Goal: Complete application form: Complete application form

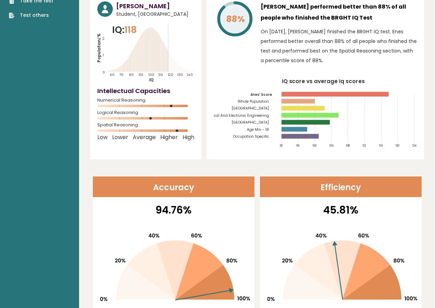
scroll to position [34, 0]
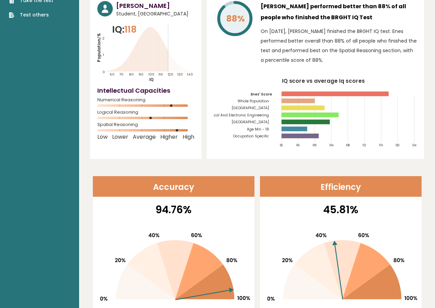
drag, startPoint x: 291, startPoint y: 182, endPoint x: 270, endPoint y: 183, distance: 21.0
click at [287, 181] on header "Efficiency" at bounding box center [340, 186] width 161 height 21
click at [245, 190] on header "Accuracy" at bounding box center [173, 186] width 161 height 21
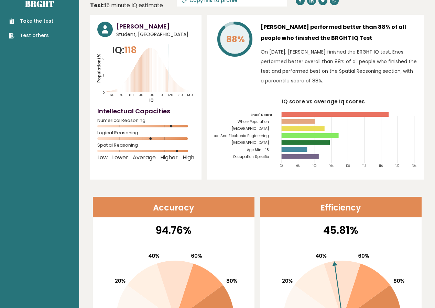
scroll to position [0, 0]
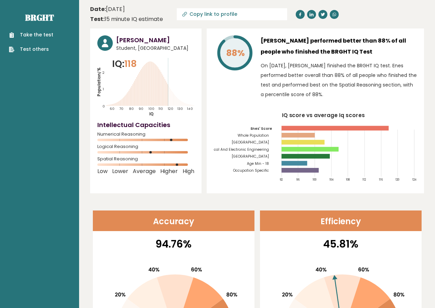
click at [25, 32] on link "Take the test" at bounding box center [31, 34] width 44 height 7
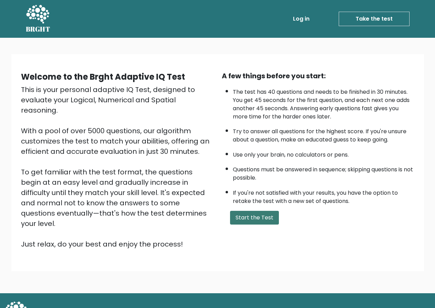
drag, startPoint x: 268, startPoint y: 222, endPoint x: 265, endPoint y: 224, distance: 3.7
click at [265, 224] on button "Start the Test" at bounding box center [254, 218] width 49 height 14
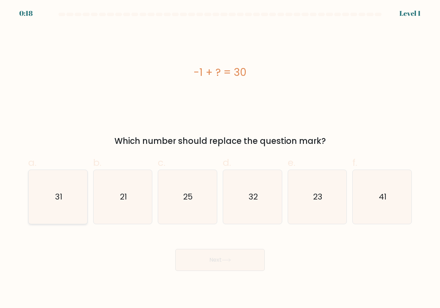
drag, startPoint x: 49, startPoint y: 193, endPoint x: 69, endPoint y: 193, distance: 19.9
click at [49, 193] on icon "31" at bounding box center [58, 197] width 54 height 54
click at [220, 159] on input "a. 31" at bounding box center [220, 156] width 0 height 4
radio input "true"
click at [188, 254] on button "Next" at bounding box center [219, 260] width 89 height 22
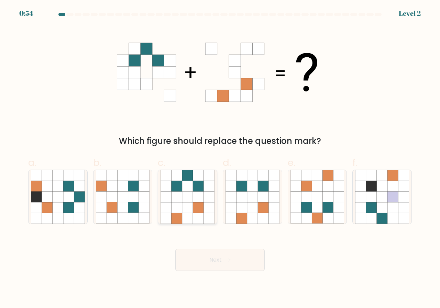
click at [187, 186] on icon at bounding box center [187, 186] width 11 height 11
click at [220, 159] on input "c." at bounding box center [220, 156] width 0 height 4
radio input "true"
click at [200, 260] on button "Next" at bounding box center [219, 260] width 89 height 22
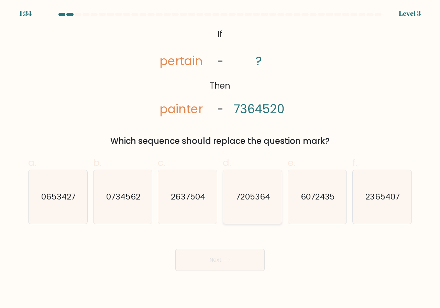
click at [243, 204] on icon "7205364" at bounding box center [252, 197] width 54 height 54
click at [220, 159] on input "d. 7205364" at bounding box center [220, 156] width 0 height 4
radio input "true"
click at [204, 268] on button "Next" at bounding box center [219, 260] width 89 height 22
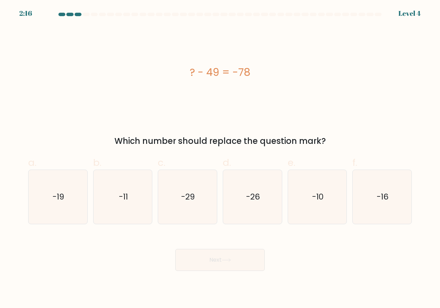
drag, startPoint x: 195, startPoint y: 202, endPoint x: 183, endPoint y: 230, distance: 30.8
click at [183, 230] on form "a." at bounding box center [220, 142] width 440 height 258
click at [205, 250] on button "Next" at bounding box center [219, 260] width 89 height 22
drag, startPoint x: 177, startPoint y: 229, endPoint x: 177, endPoint y: 221, distance: 8.2
click at [177, 228] on form "a." at bounding box center [220, 142] width 440 height 258
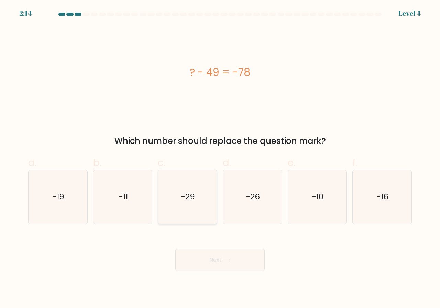
click at [176, 218] on icon "-29" at bounding box center [187, 197] width 54 height 54
click at [220, 159] on input "c. -29" at bounding box center [220, 156] width 0 height 4
radio input "true"
click at [182, 265] on button "Next" at bounding box center [219, 260] width 89 height 22
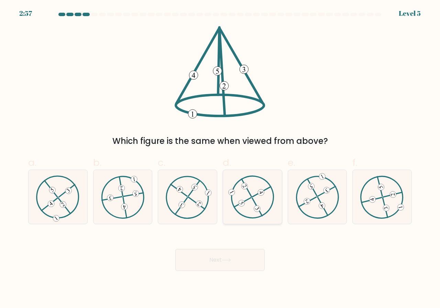
click at [238, 200] on icon at bounding box center [253, 197] width 44 height 43
click at [220, 159] on input "d." at bounding box center [220, 156] width 0 height 4
radio input "true"
click at [208, 249] on button "Next" at bounding box center [219, 260] width 89 height 22
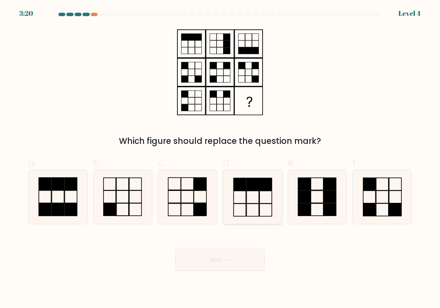
click at [242, 180] on rect at bounding box center [239, 184] width 12 height 12
click at [220, 159] on input "d." at bounding box center [220, 156] width 0 height 4
radio input "true"
click at [238, 259] on button "Next" at bounding box center [219, 260] width 89 height 22
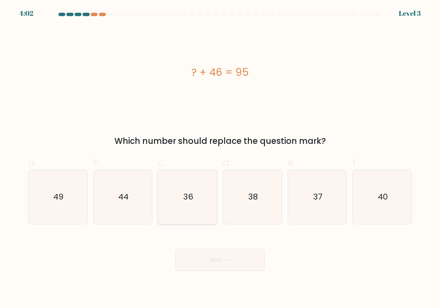
click at [202, 209] on icon "36" at bounding box center [187, 197] width 54 height 54
click at [220, 159] on input "c. 36" at bounding box center [220, 156] width 0 height 4
radio input "true"
click at [214, 249] on div "Next" at bounding box center [220, 252] width 392 height 38
click at [207, 264] on button "Next" at bounding box center [219, 260] width 89 height 22
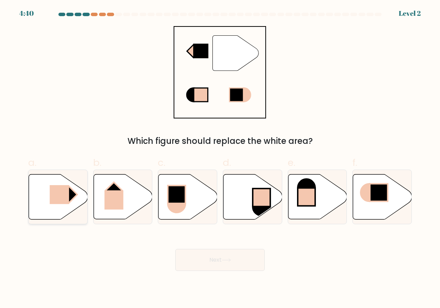
click at [40, 203] on icon at bounding box center [58, 197] width 59 height 45
click at [220, 159] on input "a." at bounding box center [220, 156] width 0 height 4
radio input "true"
click at [200, 263] on button "Next" at bounding box center [219, 260] width 89 height 22
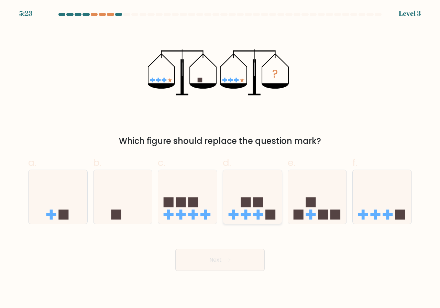
drag, startPoint x: 222, startPoint y: 211, endPoint x: 238, endPoint y: 203, distance: 17.7
click at [237, 204] on div "d." at bounding box center [252, 190] width 65 height 69
drag, startPoint x: 234, startPoint y: 194, endPoint x: 241, endPoint y: 219, distance: 25.6
click at [235, 198] on icon at bounding box center [252, 197] width 59 height 48
click at [220, 159] on input "d." at bounding box center [220, 156] width 0 height 4
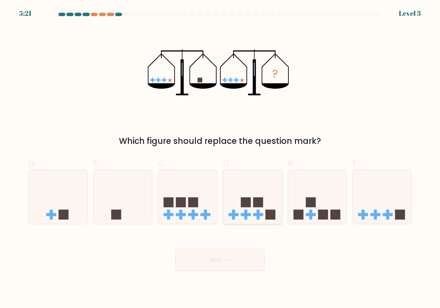
radio input "true"
click at [243, 228] on form at bounding box center [220, 142] width 440 height 258
drag, startPoint x: 216, startPoint y: 279, endPoint x: 212, endPoint y: 265, distance: 14.7
click at [213, 271] on body "5:21 Level 3" at bounding box center [220, 154] width 440 height 308
click at [212, 265] on button "Next" at bounding box center [219, 260] width 89 height 22
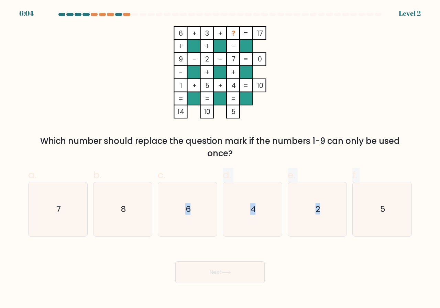
drag, startPoint x: 194, startPoint y: 225, endPoint x: 186, endPoint y: 267, distance: 42.7
click at [186, 267] on form at bounding box center [220, 148] width 440 height 271
click at [166, 211] on icon "6" at bounding box center [187, 209] width 54 height 54
click at [220, 159] on input "c. 6" at bounding box center [220, 156] width 0 height 4
radio input "true"
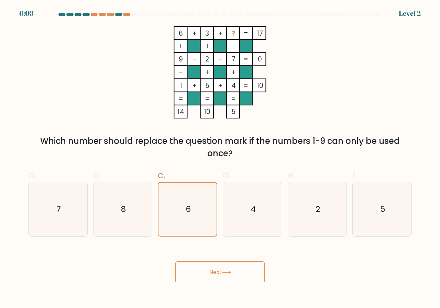
click at [198, 267] on button "Next" at bounding box center [219, 272] width 89 height 22
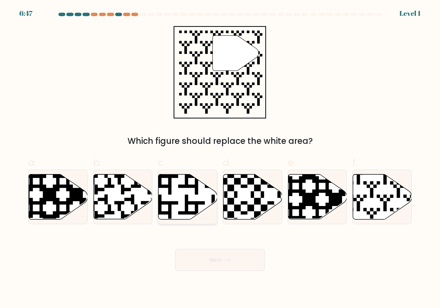
click at [211, 204] on icon at bounding box center [187, 197] width 59 height 45
click at [220, 159] on input "c." at bounding box center [220, 156] width 0 height 4
radio input "true"
click at [363, 187] on icon at bounding box center [382, 197] width 59 height 45
click at [220, 159] on input "f." at bounding box center [220, 156] width 0 height 4
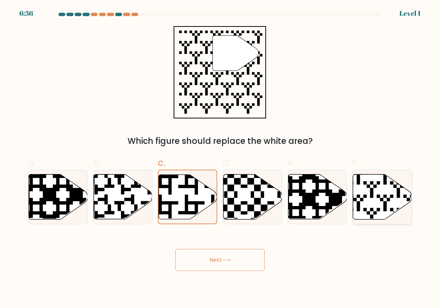
radio input "true"
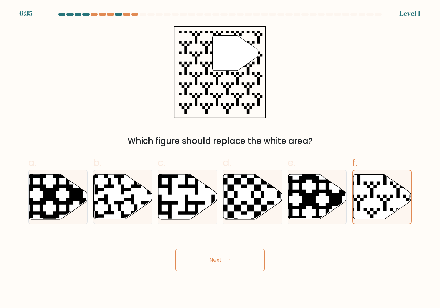
click at [218, 266] on button "Next" at bounding box center [219, 260] width 89 height 22
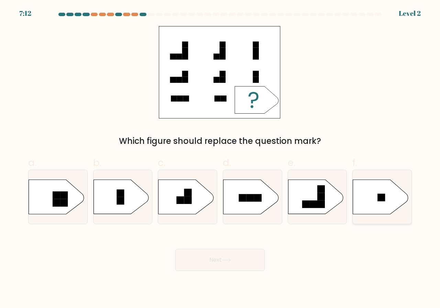
click at [373, 206] on icon at bounding box center [380, 197] width 55 height 34
click at [220, 159] on input "f." at bounding box center [220, 156] width 0 height 4
radio input "true"
click at [240, 269] on button "Next" at bounding box center [219, 260] width 89 height 22
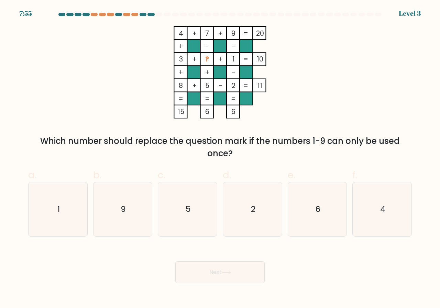
drag, startPoint x: 255, startPoint y: 219, endPoint x: 225, endPoint y: 281, distance: 69.2
click at [245, 244] on form at bounding box center [220, 148] width 440 height 271
click at [205, 278] on button "Next" at bounding box center [219, 272] width 89 height 22
drag, startPoint x: 205, startPoint y: 267, endPoint x: 202, endPoint y: 242, distance: 26.0
click at [203, 250] on div "Next" at bounding box center [220, 264] width 392 height 38
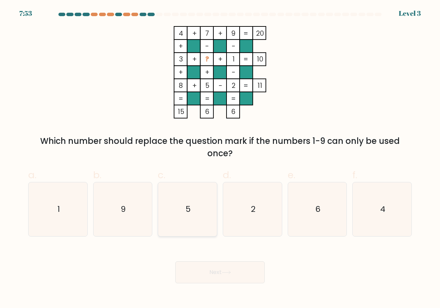
drag, startPoint x: 205, startPoint y: 205, endPoint x: 197, endPoint y: 208, distance: 9.0
click at [204, 204] on icon "5" at bounding box center [187, 209] width 54 height 54
click at [220, 159] on input "c. 5" at bounding box center [220, 156] width 0 height 4
radio input "true"
drag, startPoint x: 183, startPoint y: 257, endPoint x: 182, endPoint y: 263, distance: 5.9
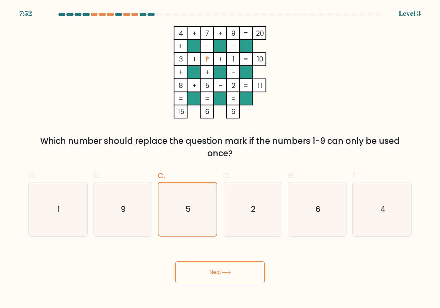
click at [182, 263] on div "Next" at bounding box center [220, 264] width 392 height 38
drag, startPoint x: 182, startPoint y: 263, endPoint x: 182, endPoint y: 259, distance: 3.8
click at [182, 263] on button "Next" at bounding box center [219, 272] width 89 height 22
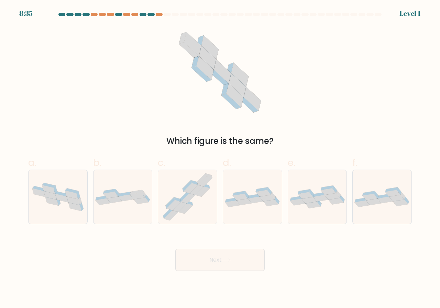
drag, startPoint x: 171, startPoint y: 207, endPoint x: 191, endPoint y: 250, distance: 47.2
click at [173, 207] on icon at bounding box center [173, 205] width 14 height 10
click at [220, 159] on input "c." at bounding box center [220, 156] width 0 height 4
radio input "true"
click at [192, 254] on button "Next" at bounding box center [219, 260] width 89 height 22
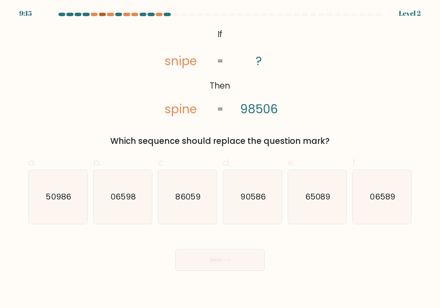
click at [104, 13] on div at bounding box center [102, 14] width 7 height 3
drag, startPoint x: 193, startPoint y: 186, endPoint x: 219, endPoint y: 243, distance: 62.6
click at [194, 192] on icon "86059" at bounding box center [187, 197] width 54 height 54
click at [220, 159] on input "c. 86059" at bounding box center [220, 156] width 0 height 4
radio input "true"
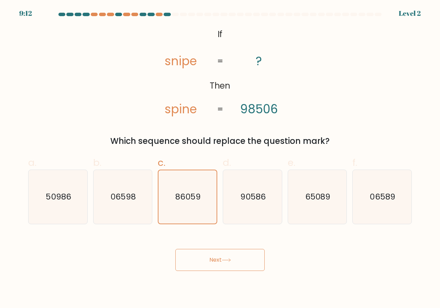
drag, startPoint x: 222, startPoint y: 254, endPoint x: 222, endPoint y: 258, distance: 4.5
click at [222, 258] on button "Next" at bounding box center [219, 260] width 89 height 22
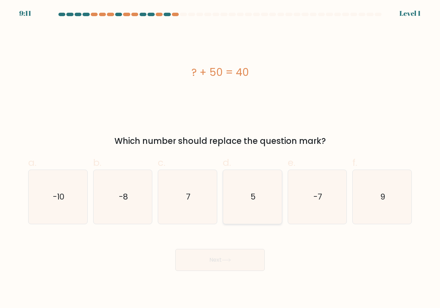
click at [245, 193] on icon "5" at bounding box center [252, 197] width 54 height 54
click at [220, 159] on input "d. 5" at bounding box center [220, 156] width 0 height 4
radio input "true"
click at [247, 256] on button "Next" at bounding box center [219, 260] width 89 height 22
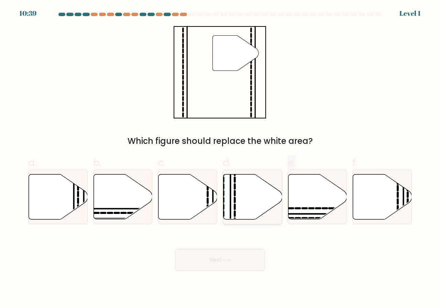
drag, startPoint x: 285, startPoint y: 191, endPoint x: 276, endPoint y: 203, distance: 14.7
click at [282, 199] on div "a. b. c. d." at bounding box center [219, 187] width 389 height 74
click at [191, 273] on body "10:39 Level 1" at bounding box center [220, 154] width 440 height 308
click at [171, 205] on icon at bounding box center [187, 197] width 59 height 45
click at [220, 159] on input "c." at bounding box center [220, 156] width 0 height 4
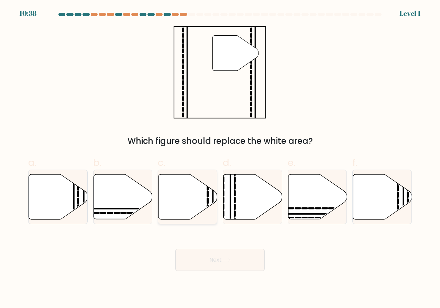
radio input "true"
drag, startPoint x: 169, startPoint y: 252, endPoint x: 173, endPoint y: 254, distance: 5.1
click at [169, 252] on div "Next" at bounding box center [220, 252] width 392 height 38
click at [174, 254] on div "Next" at bounding box center [220, 252] width 392 height 38
drag, startPoint x: 187, startPoint y: 257, endPoint x: 191, endPoint y: 258, distance: 3.9
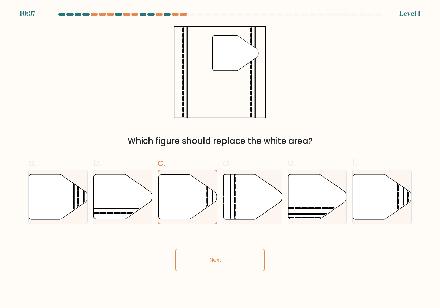
click at [191, 258] on button "Next" at bounding box center [219, 260] width 89 height 22
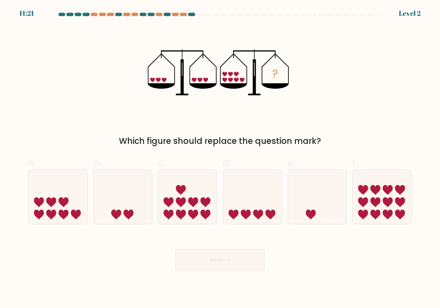
click at [191, 258] on button "Next" at bounding box center [219, 260] width 89 height 22
click at [107, 190] on icon at bounding box center [122, 197] width 59 height 48
click at [220, 159] on input "b." at bounding box center [220, 156] width 0 height 4
radio input "true"
click at [191, 260] on button "Next" at bounding box center [219, 260] width 89 height 22
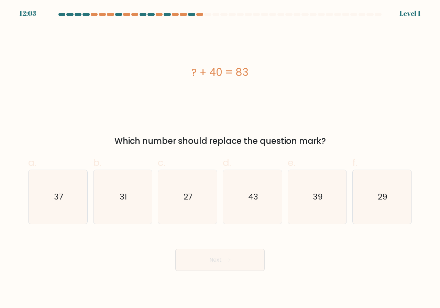
drag, startPoint x: 140, startPoint y: 212, endPoint x: 152, endPoint y: 232, distance: 23.6
click at [146, 225] on form "a." at bounding box center [220, 142] width 440 height 258
drag, startPoint x: 105, startPoint y: 179, endPoint x: 122, endPoint y: 210, distance: 34.7
click at [122, 210] on icon "31" at bounding box center [123, 197] width 54 height 54
click at [220, 159] on input "b. 31" at bounding box center [220, 156] width 0 height 4
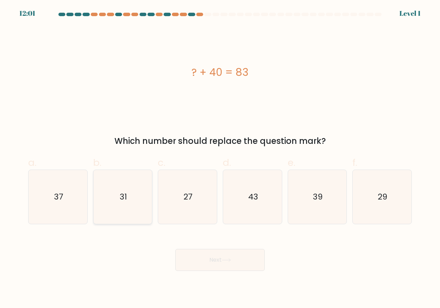
radio input "true"
drag, startPoint x: 231, startPoint y: 250, endPoint x: 228, endPoint y: 258, distance: 7.9
click at [228, 258] on div "Next" at bounding box center [220, 252] width 392 height 38
click at [228, 258] on button "Next" at bounding box center [219, 260] width 89 height 22
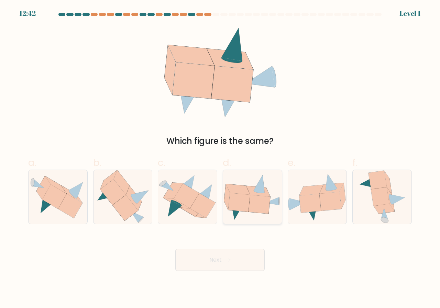
click at [225, 213] on icon at bounding box center [252, 197] width 59 height 46
click at [220, 159] on input "d." at bounding box center [220, 156] width 0 height 4
radio input "true"
click at [226, 260] on icon at bounding box center [226, 260] width 9 height 4
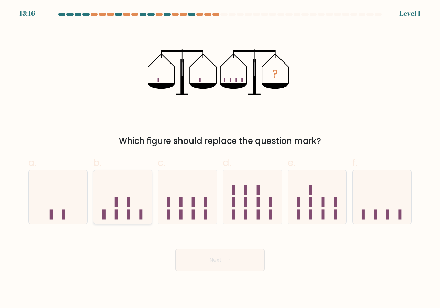
click at [124, 199] on icon at bounding box center [122, 197] width 59 height 48
click at [220, 159] on input "b." at bounding box center [220, 156] width 0 height 4
radio input "true"
click at [199, 260] on button "Next" at bounding box center [219, 260] width 89 height 22
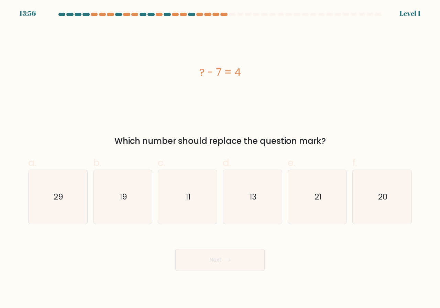
drag, startPoint x: 188, startPoint y: 197, endPoint x: 192, endPoint y: 241, distance: 44.9
click at [187, 206] on icon "11" at bounding box center [187, 197] width 54 height 54
click at [220, 159] on input "c. 11" at bounding box center [220, 156] width 0 height 4
radio input "true"
click at [190, 255] on button "Next" at bounding box center [219, 260] width 89 height 22
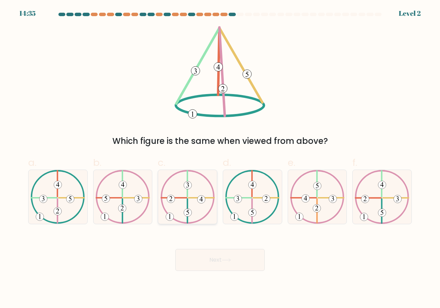
click at [174, 202] on 494 at bounding box center [171, 199] width 8 height 8
click at [220, 159] on input "c." at bounding box center [220, 156] width 0 height 4
radio input "true"
drag, startPoint x: 215, startPoint y: 269, endPoint x: 216, endPoint y: 256, distance: 13.8
click at [216, 256] on button "Next" at bounding box center [219, 260] width 89 height 22
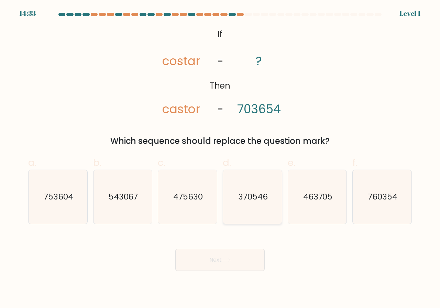
drag, startPoint x: 219, startPoint y: 240, endPoint x: 241, endPoint y: 213, distance: 34.5
click at [237, 210] on icon "370546" at bounding box center [252, 197] width 54 height 54
click at [220, 159] on input "d. 370546" at bounding box center [220, 156] width 0 height 4
radio input "true"
click at [233, 251] on form "If ?" at bounding box center [220, 142] width 440 height 258
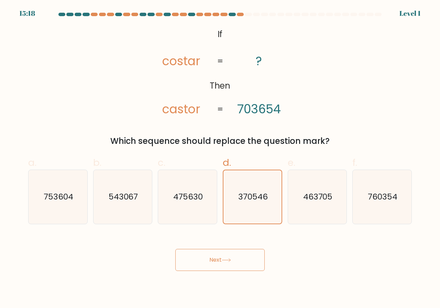
click at [233, 251] on button "Next" at bounding box center [219, 260] width 89 height 22
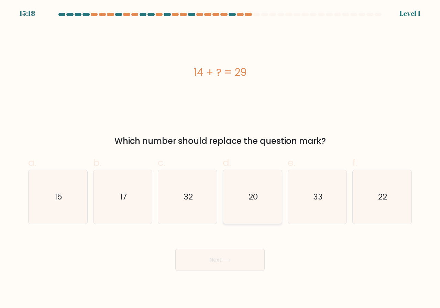
click at [238, 216] on icon "20" at bounding box center [252, 197] width 54 height 54
click at [220, 159] on input "d. 20" at bounding box center [220, 156] width 0 height 4
radio input "true"
click at [213, 265] on button "Next" at bounding box center [219, 260] width 89 height 22
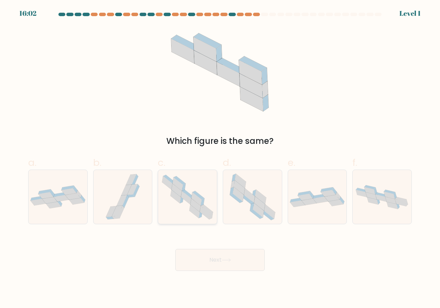
click at [202, 213] on icon at bounding box center [205, 212] width 10 height 13
click at [220, 159] on input "c." at bounding box center [220, 156] width 0 height 4
radio input "true"
drag, startPoint x: 202, startPoint y: 281, endPoint x: 199, endPoint y: 266, distance: 15.8
click at [203, 279] on body "16:46 Level 1" at bounding box center [220, 154] width 440 height 308
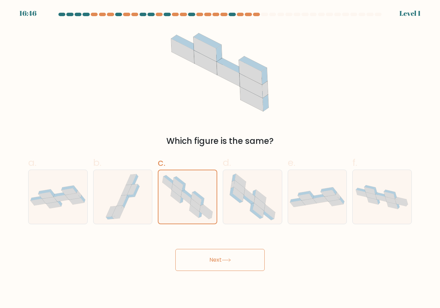
drag, startPoint x: 195, startPoint y: 253, endPoint x: 218, endPoint y: 246, distance: 23.8
click at [196, 252] on button "Next" at bounding box center [219, 260] width 89 height 22
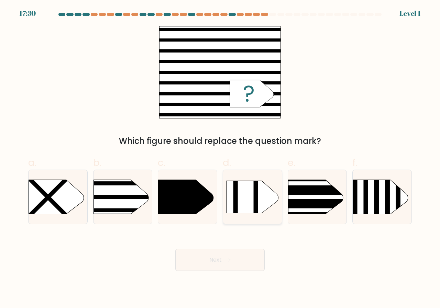
click at [258, 214] on div at bounding box center [252, 197] width 59 height 55
click at [220, 159] on input "d." at bounding box center [220, 156] width 0 height 4
radio input "true"
drag, startPoint x: 228, startPoint y: 284, endPoint x: 228, endPoint y: 274, distance: 10.7
click at [228, 274] on body "17:30 Level 1" at bounding box center [220, 154] width 440 height 308
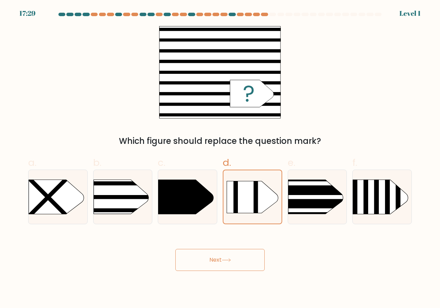
click at [228, 258] on button "Next" at bounding box center [219, 260] width 89 height 22
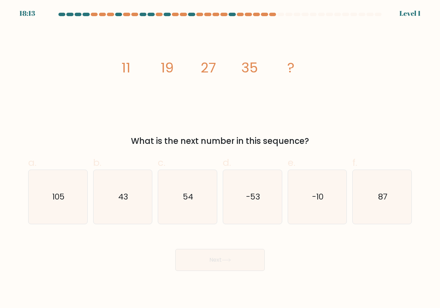
drag, startPoint x: 248, startPoint y: 204, endPoint x: 237, endPoint y: 227, distance: 25.5
click at [244, 216] on icon "-53" at bounding box center [252, 197] width 54 height 54
click at [229, 268] on button "Next" at bounding box center [219, 260] width 89 height 22
drag, startPoint x: 234, startPoint y: 249, endPoint x: 233, endPoint y: 255, distance: 5.7
click at [233, 255] on button "Next" at bounding box center [219, 260] width 89 height 22
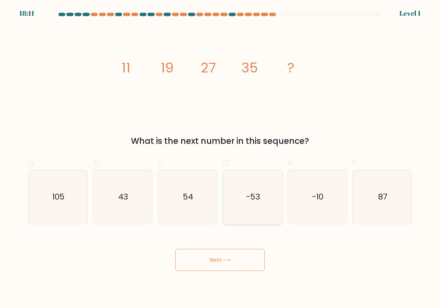
click at [259, 212] on icon "-53" at bounding box center [252, 197] width 54 height 54
click at [220, 159] on input "d. -53" at bounding box center [220, 156] width 0 height 4
radio input "true"
drag, startPoint x: 237, startPoint y: 250, endPoint x: 250, endPoint y: 250, distance: 13.1
click at [236, 254] on button "Next" at bounding box center [219, 260] width 89 height 22
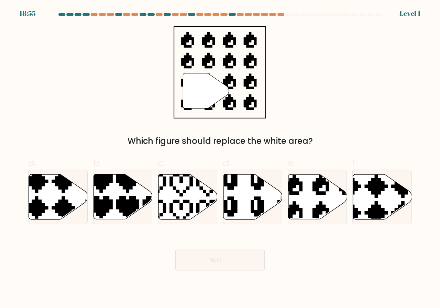
drag, startPoint x: 295, startPoint y: 213, endPoint x: 266, endPoint y: 233, distance: 34.9
click at [290, 214] on icon at bounding box center [334, 172] width 97 height 100
click at [220, 159] on input "e." at bounding box center [220, 156] width 0 height 4
radio input "true"
drag, startPoint x: 249, startPoint y: 254, endPoint x: 317, endPoint y: 211, distance: 81.0
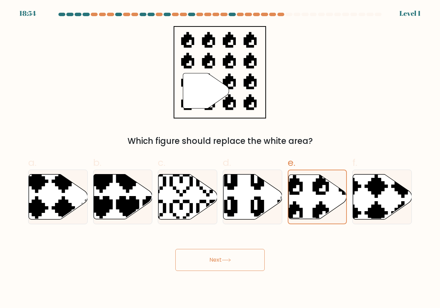
click at [250, 254] on button "Next" at bounding box center [219, 260] width 89 height 22
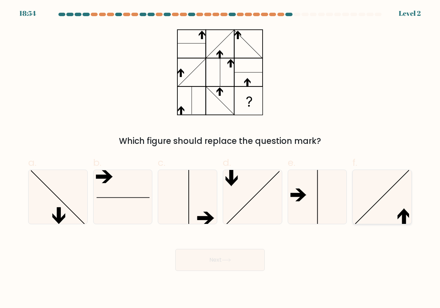
click at [356, 184] on icon at bounding box center [382, 197] width 54 height 54
click at [220, 159] on input "f." at bounding box center [220, 156] width 0 height 4
radio input "true"
click at [252, 258] on button "Next" at bounding box center [219, 260] width 89 height 22
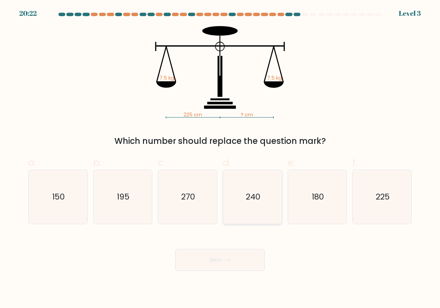
click at [233, 218] on icon "240" at bounding box center [252, 197] width 54 height 54
click at [220, 159] on input "d. 240" at bounding box center [220, 156] width 0 height 4
radio input "true"
click at [172, 264] on div "Next" at bounding box center [220, 252] width 392 height 38
click at [185, 215] on icon "270" at bounding box center [187, 197] width 54 height 54
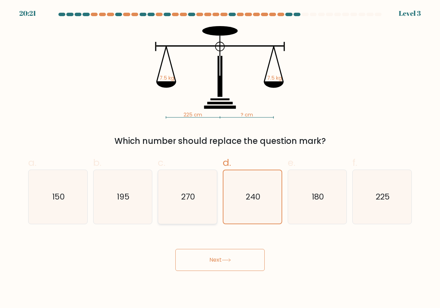
click at [220, 159] on input "c. 270" at bounding box center [220, 156] width 0 height 4
radio input "true"
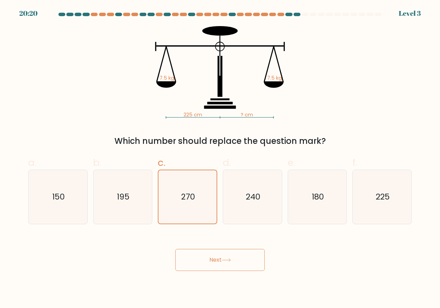
click at [201, 262] on button "Next" at bounding box center [219, 260] width 89 height 22
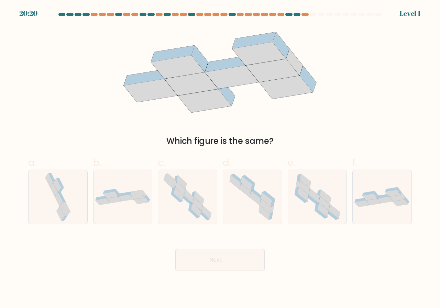
click at [128, 224] on div at bounding box center [122, 197] width 59 height 55
click at [220, 159] on input "b." at bounding box center [220, 156] width 0 height 4
radio input "true"
click at [196, 261] on button "Next" at bounding box center [219, 260] width 89 height 22
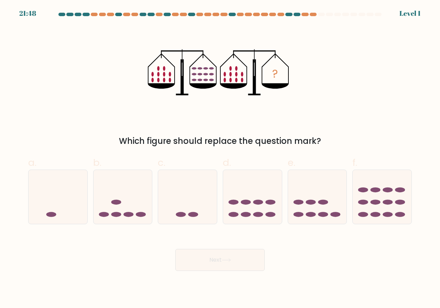
drag, startPoint x: 101, startPoint y: 219, endPoint x: 131, endPoint y: 229, distance: 31.3
click at [105, 218] on icon at bounding box center [122, 197] width 59 height 48
click at [220, 159] on input "b." at bounding box center [220, 156] width 0 height 4
radio input "true"
drag, startPoint x: 198, startPoint y: 263, endPoint x: 175, endPoint y: 250, distance: 25.7
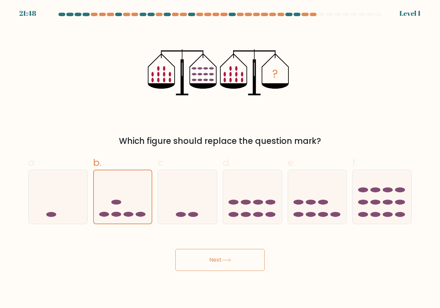
click at [194, 261] on button "Next" at bounding box center [219, 260] width 89 height 22
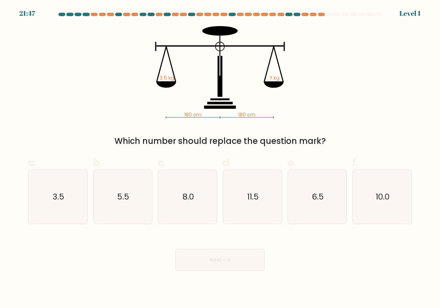
drag, startPoint x: 133, startPoint y: 217, endPoint x: 218, endPoint y: 259, distance: 94.8
click at [134, 215] on icon "5.5" at bounding box center [123, 197] width 54 height 54
click at [220, 159] on input "b. 5.5" at bounding box center [220, 156] width 0 height 4
radio input "true"
drag, startPoint x: 218, startPoint y: 259, endPoint x: 85, endPoint y: 213, distance: 141.0
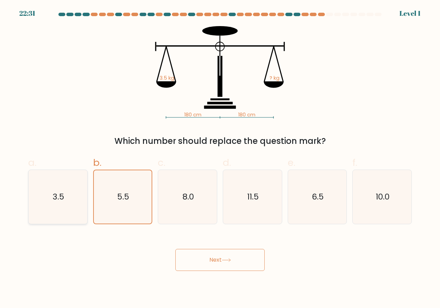
click at [192, 247] on div "Next" at bounding box center [220, 252] width 392 height 38
drag, startPoint x: 213, startPoint y: 261, endPoint x: 209, endPoint y: 260, distance: 4.3
click at [209, 261] on button "Next" at bounding box center [219, 260] width 89 height 22
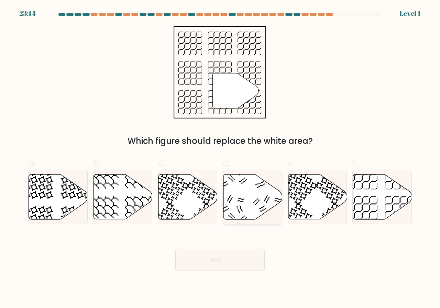
click at [226, 206] on icon at bounding box center [252, 197] width 59 height 45
click at [220, 159] on input "d." at bounding box center [220, 156] width 0 height 4
radio input "true"
drag, startPoint x: 219, startPoint y: 244, endPoint x: 215, endPoint y: 257, distance: 13.4
click at [215, 257] on div "Next" at bounding box center [220, 252] width 392 height 38
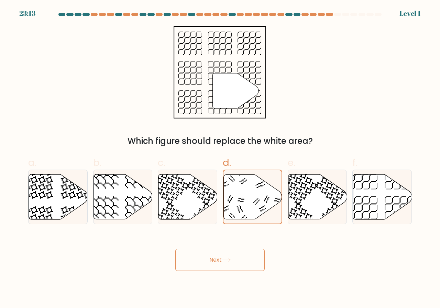
click at [215, 257] on button "Next" at bounding box center [219, 260] width 89 height 22
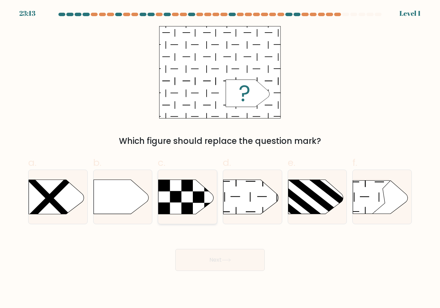
click at [198, 218] on div at bounding box center [187, 197] width 59 height 55
click at [220, 159] on input "c." at bounding box center [220, 156] width 0 height 4
radio input "true"
click at [197, 256] on button "Next" at bounding box center [219, 260] width 89 height 22
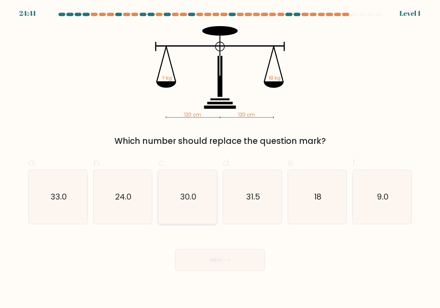
click at [187, 210] on icon "30.0" at bounding box center [187, 197] width 54 height 54
click at [220, 159] on input "c. 30.0" at bounding box center [220, 156] width 0 height 4
radio input "true"
drag, startPoint x: 195, startPoint y: 259, endPoint x: 179, endPoint y: 229, distance: 33.8
click at [190, 253] on button "Next" at bounding box center [219, 260] width 89 height 22
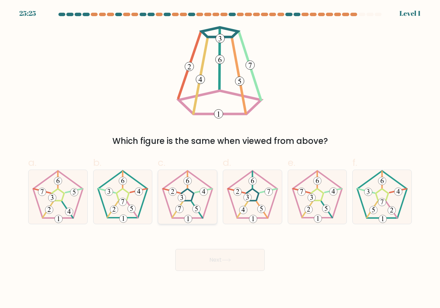
click at [165, 203] on icon at bounding box center [187, 197] width 54 height 54
click at [220, 159] on input "c." at bounding box center [220, 156] width 0 height 4
radio input "true"
click at [181, 261] on button "Next" at bounding box center [219, 260] width 89 height 22
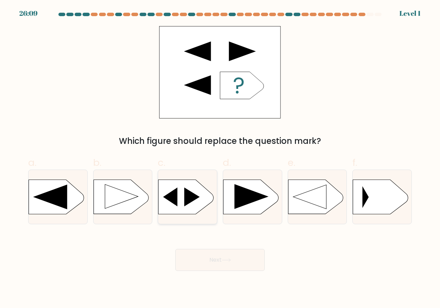
drag, startPoint x: 177, startPoint y: 205, endPoint x: 172, endPoint y: 226, distance: 21.3
click at [177, 206] on icon at bounding box center [170, 197] width 14 height 19
click at [220, 159] on input "c." at bounding box center [220, 156] width 0 height 4
radio input "true"
click at [183, 253] on button "Next" at bounding box center [219, 260] width 89 height 22
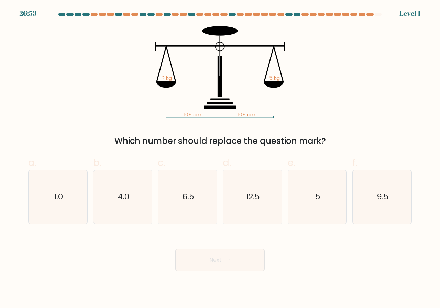
click at [193, 217] on icon "6.5" at bounding box center [187, 197] width 54 height 54
click at [220, 159] on input "c. 6.5" at bounding box center [220, 156] width 0 height 4
radio input "true"
click at [216, 256] on button "Next" at bounding box center [219, 260] width 89 height 22
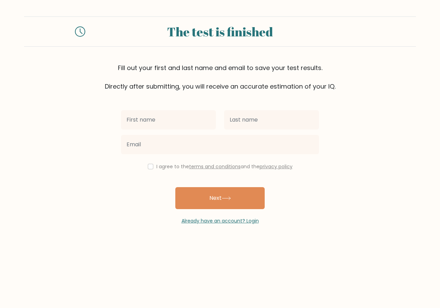
drag, startPoint x: 389, startPoint y: 163, endPoint x: 370, endPoint y: 167, distance: 19.4
click at [379, 166] on form "The test is finished Fill out your first and last name and email to save your t…" at bounding box center [220, 120] width 440 height 208
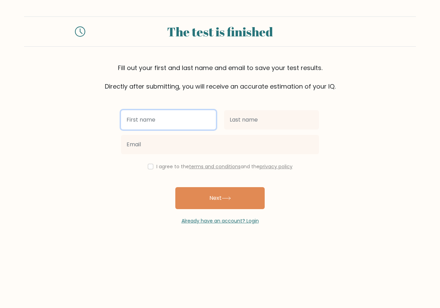
click at [180, 125] on input "text" at bounding box center [168, 119] width 95 height 19
type input "VZC"
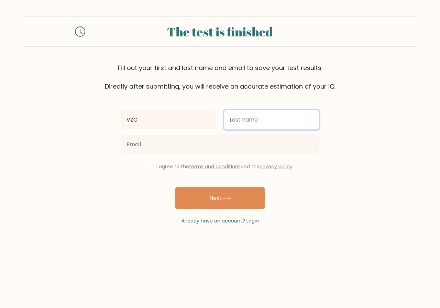
click at [238, 119] on input "text" at bounding box center [271, 119] width 95 height 19
type input "VFSDV"
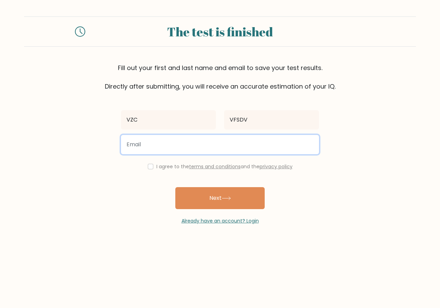
click at [197, 149] on input "email" at bounding box center [220, 144] width 198 height 19
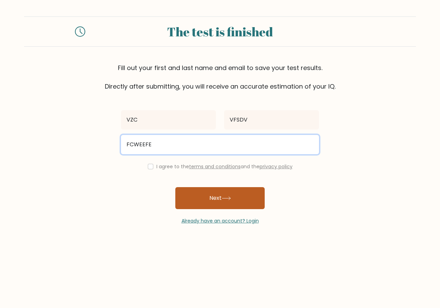
type input "FCWEEFE"
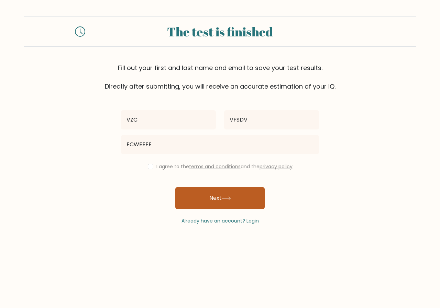
click at [189, 196] on button "Next" at bounding box center [219, 198] width 89 height 22
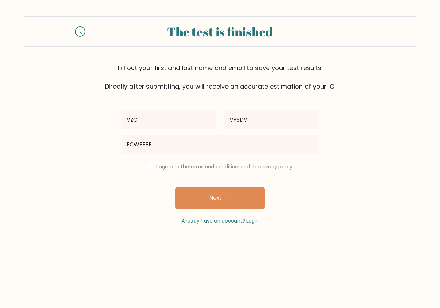
drag, startPoint x: 145, startPoint y: 165, endPoint x: 153, endPoint y: 167, distance: 8.2
click at [146, 165] on div "I agree to the terms and conditions and the privacy policy" at bounding box center [220, 167] width 206 height 8
